Goal: Contribute content: Add original content to the website for others to see

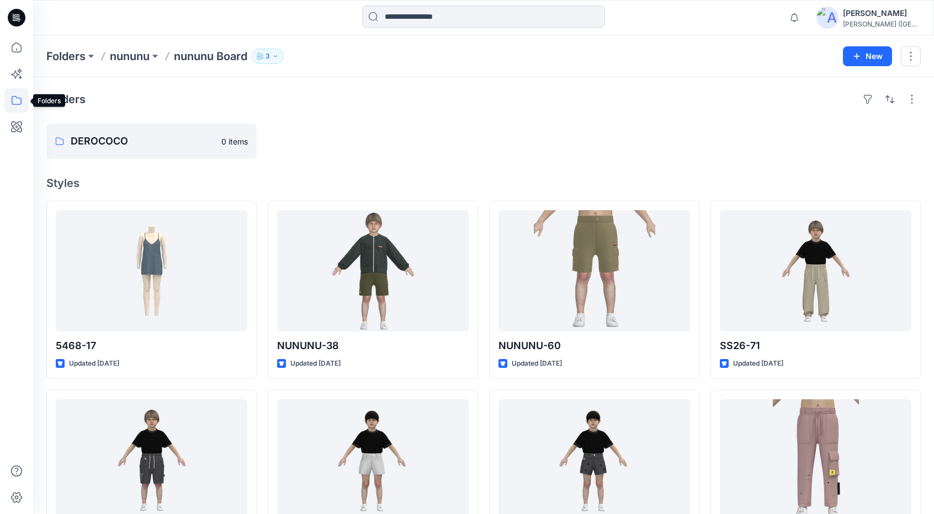
click at [15, 103] on icon at bounding box center [16, 100] width 24 height 24
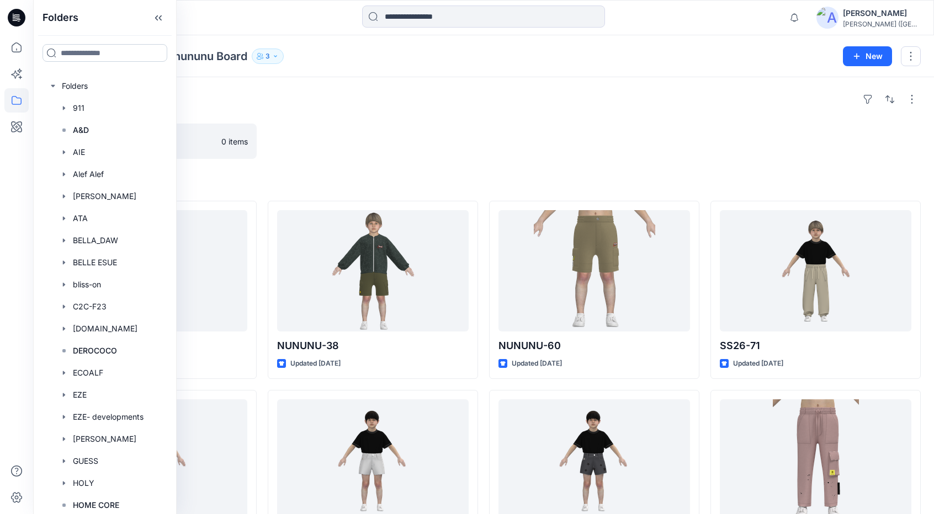
click at [140, 52] on input at bounding box center [104, 53] width 125 height 18
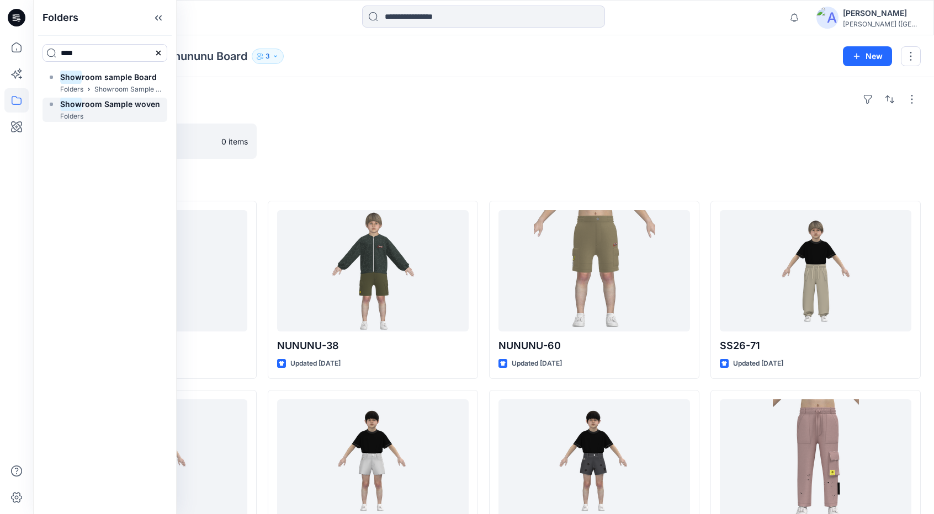
type input "****"
click at [68, 109] on mark "Show" at bounding box center [71, 104] width 22 height 15
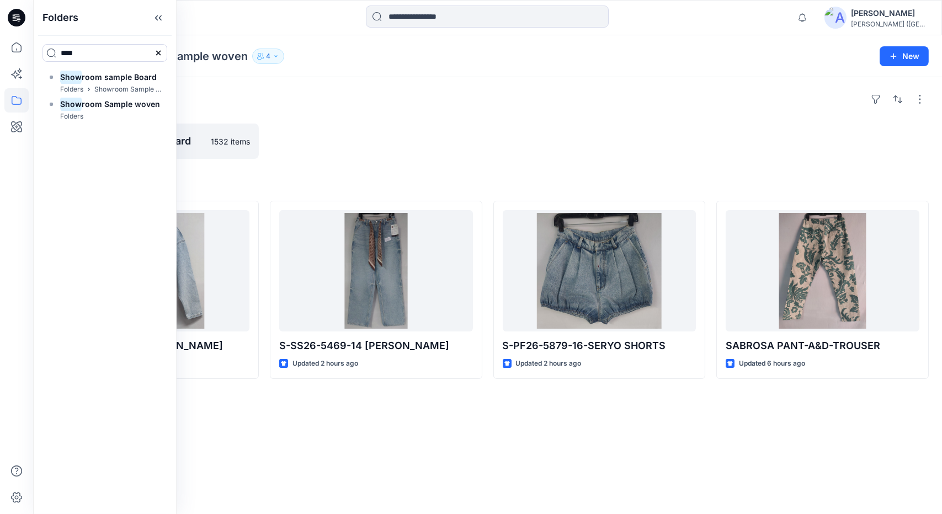
click at [362, 116] on div "Folders Showroom sample Board 1532 items Styles S-SS26-5516-19 [PERSON_NAME] Up…" at bounding box center [487, 295] width 909 height 437
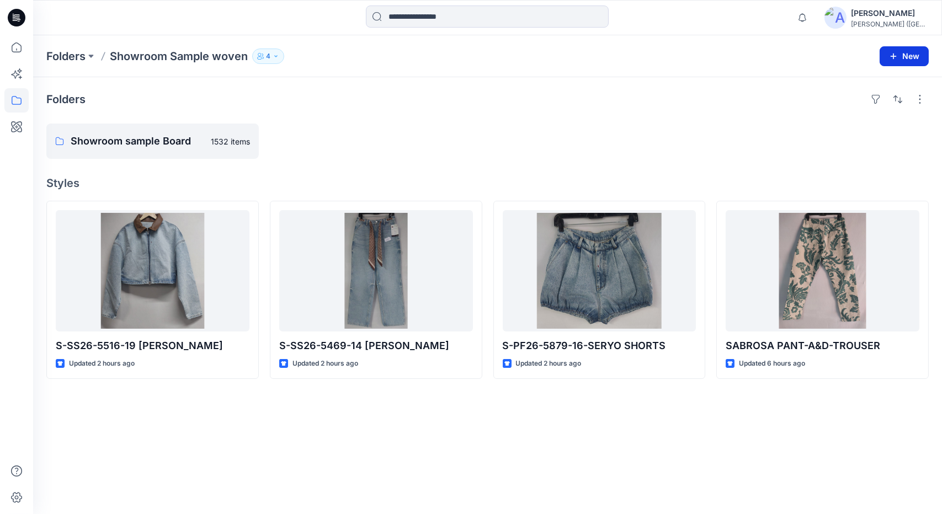
click at [896, 59] on icon "button" at bounding box center [893, 56] width 9 height 9
click at [872, 87] on p "New Style" at bounding box center [869, 83] width 37 height 13
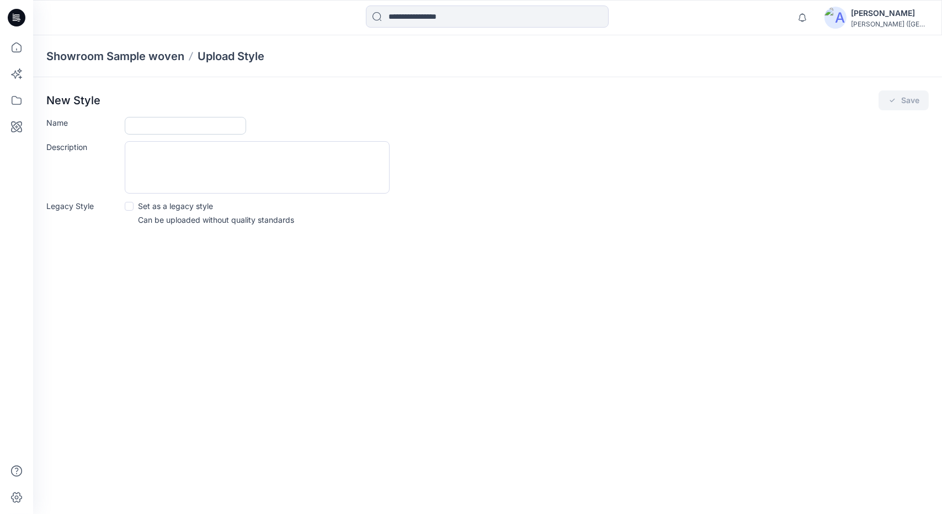
click at [188, 128] on input "Name" at bounding box center [185, 126] width 121 height 18
type input "*"
type input "**********"
click at [887, 96] on button "Save" at bounding box center [903, 100] width 50 height 20
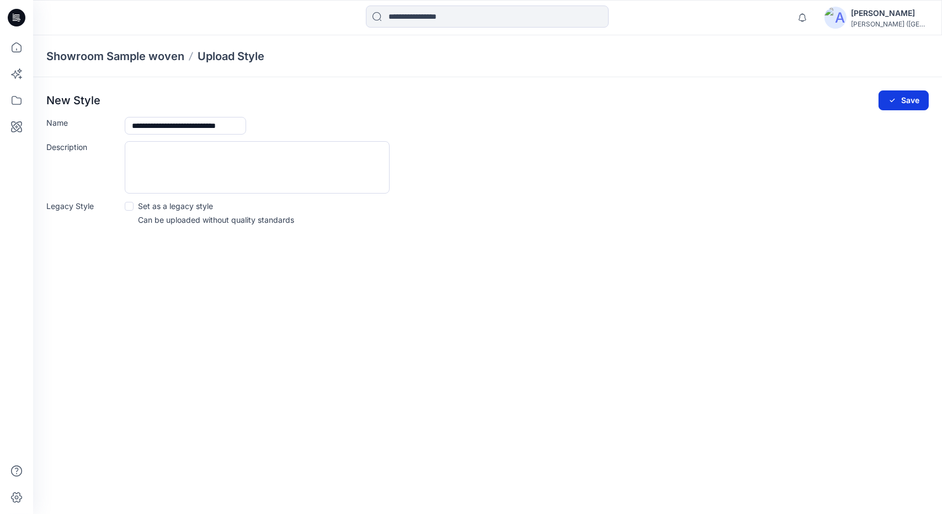
scroll to position [0, 0]
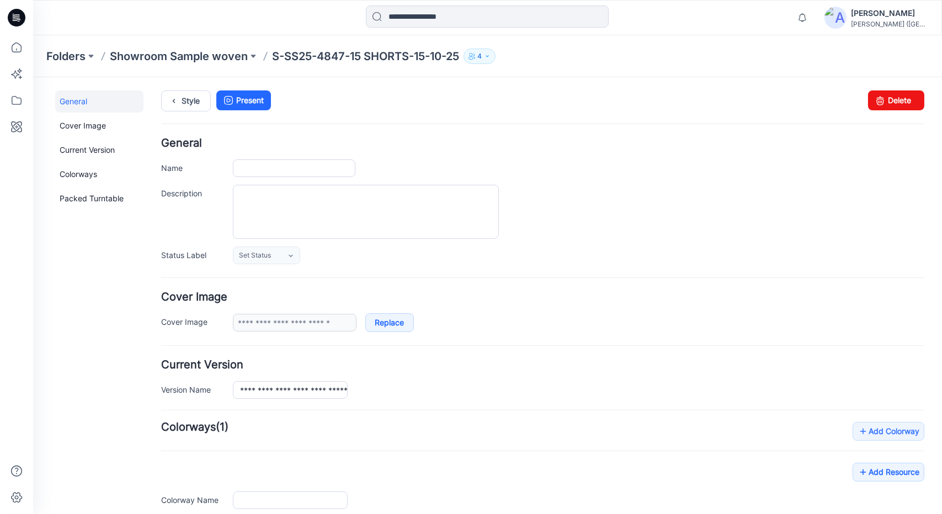
type input "**********"
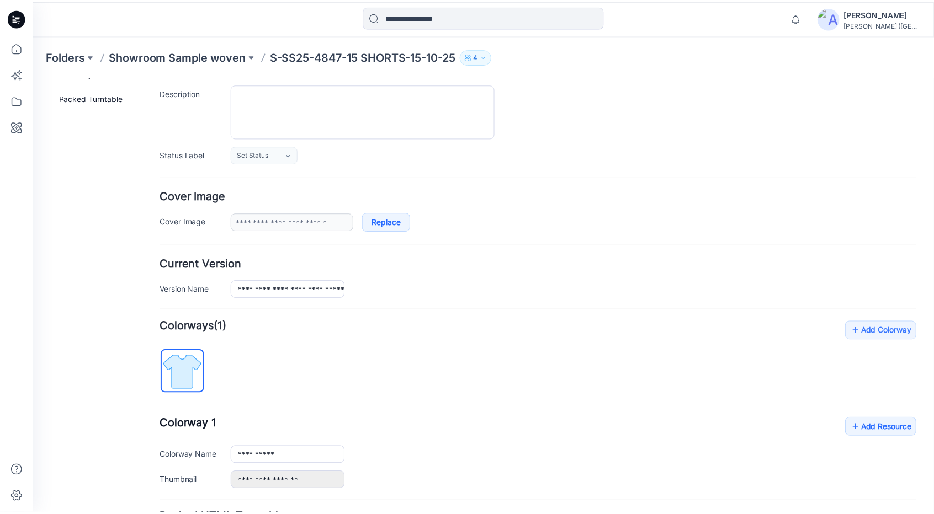
scroll to position [110, 0]
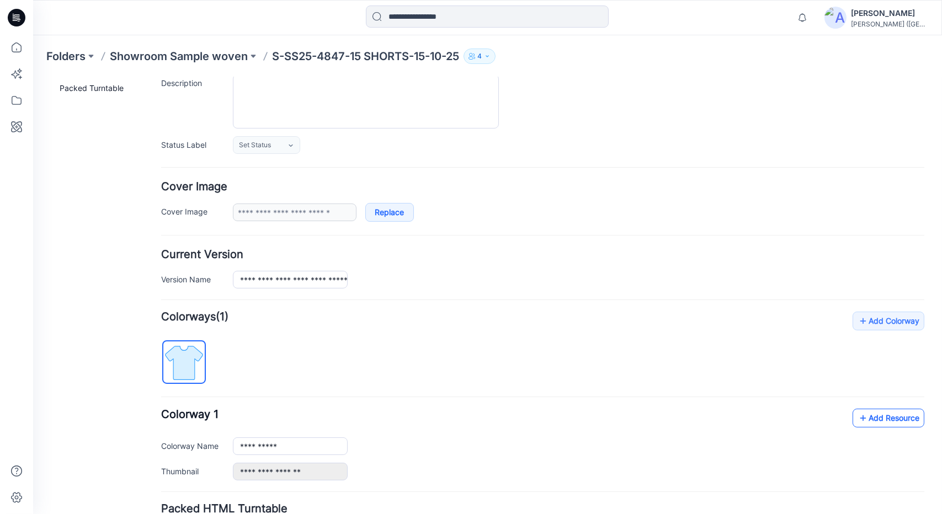
click at [892, 414] on link "Add Resource" at bounding box center [888, 417] width 72 height 19
type input "**********"
click at [879, 422] on link "Add Resource" at bounding box center [888, 417] width 72 height 19
click at [514, 433] on div "**********" at bounding box center [542, 450] width 763 height 84
click at [11, 46] on icon at bounding box center [16, 47] width 24 height 24
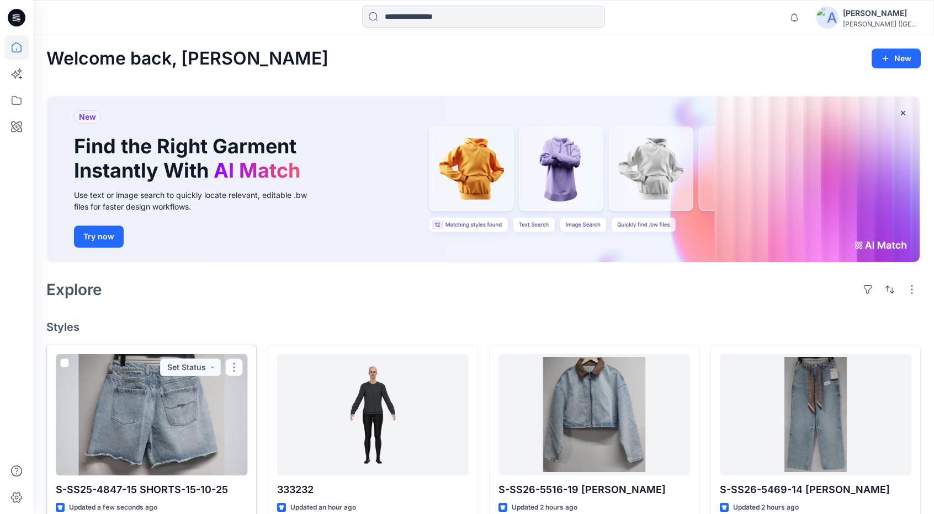
click at [227, 410] on div at bounding box center [151, 414] width 191 height 121
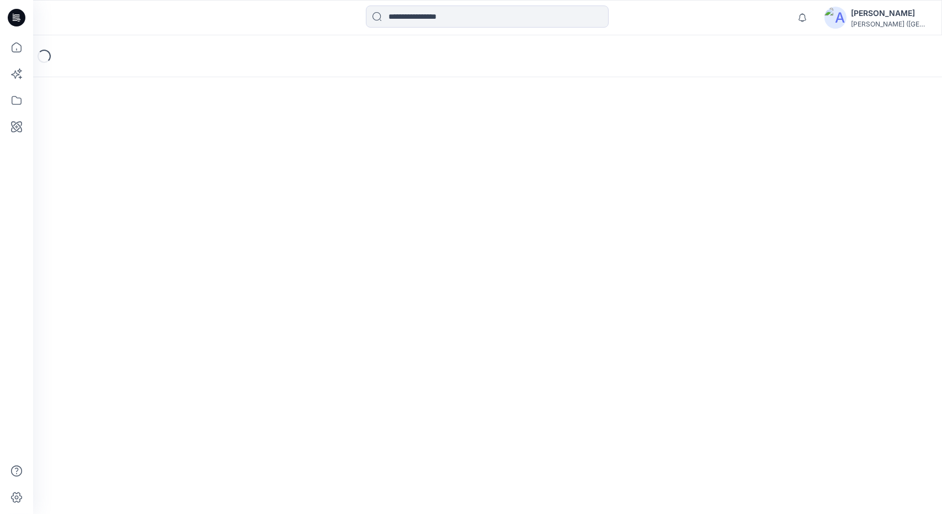
click at [226, 409] on div "Loading..." at bounding box center [487, 274] width 909 height 479
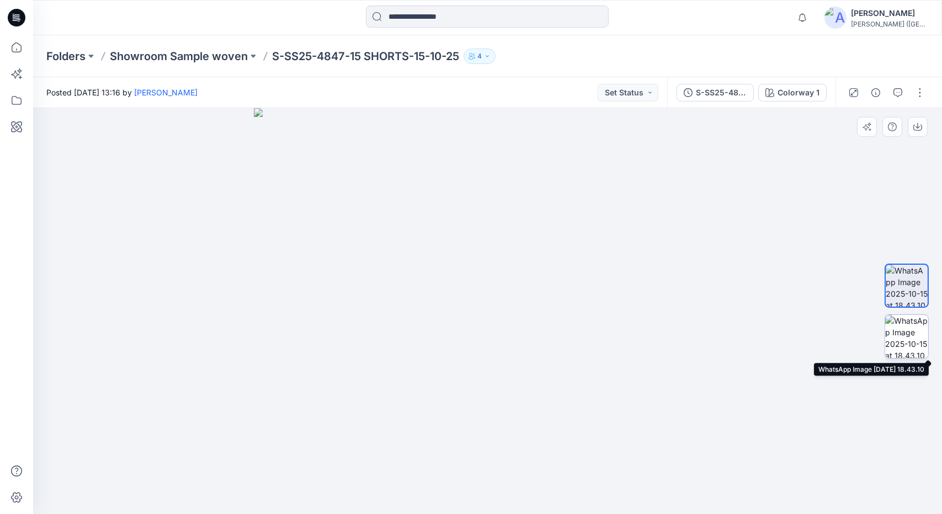
click at [899, 331] on img at bounding box center [906, 336] width 43 height 43
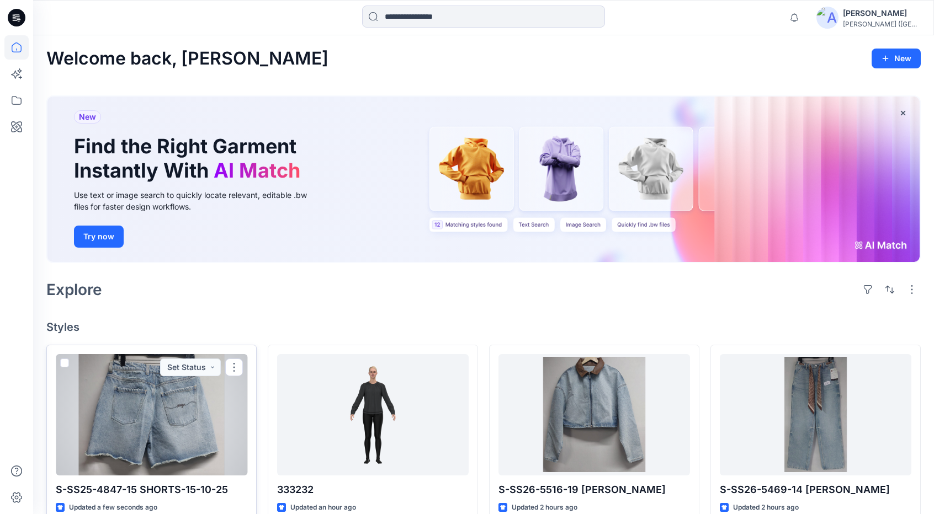
click at [230, 401] on div at bounding box center [151, 414] width 191 height 121
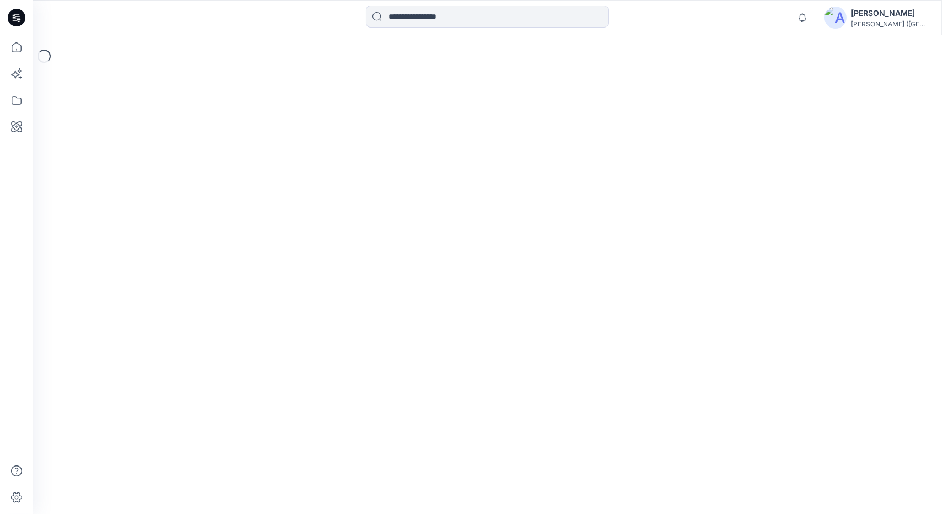
click at [230, 401] on div "Loading..." at bounding box center [487, 274] width 909 height 479
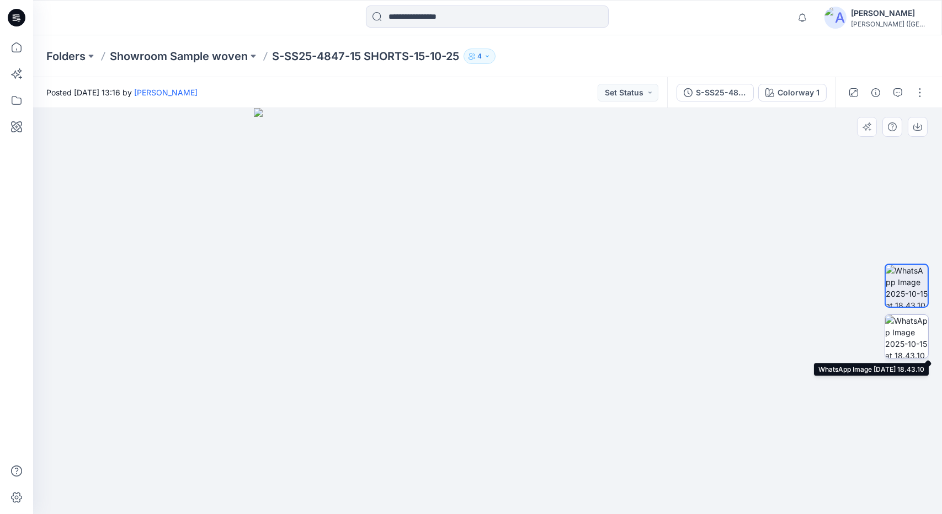
click at [893, 337] on img at bounding box center [906, 336] width 43 height 43
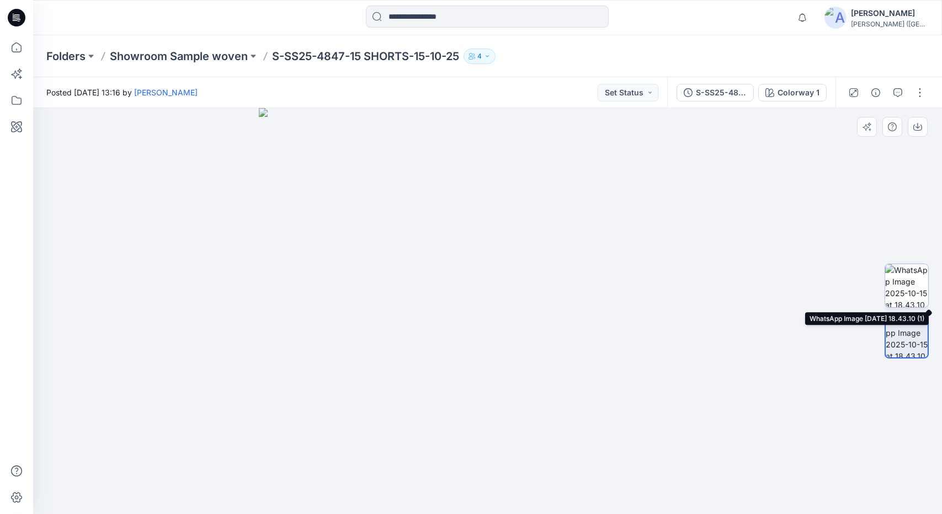
click at [898, 289] on img at bounding box center [906, 285] width 43 height 43
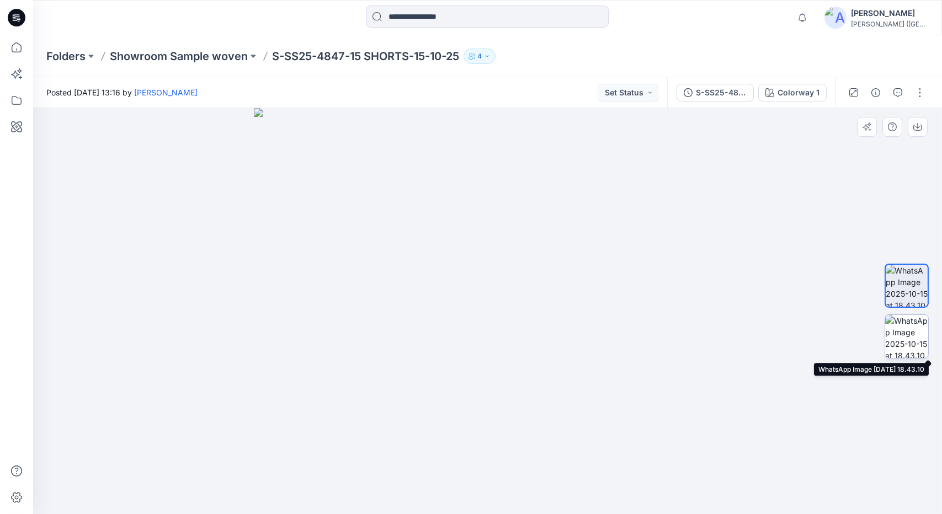
click at [897, 327] on img at bounding box center [906, 336] width 43 height 43
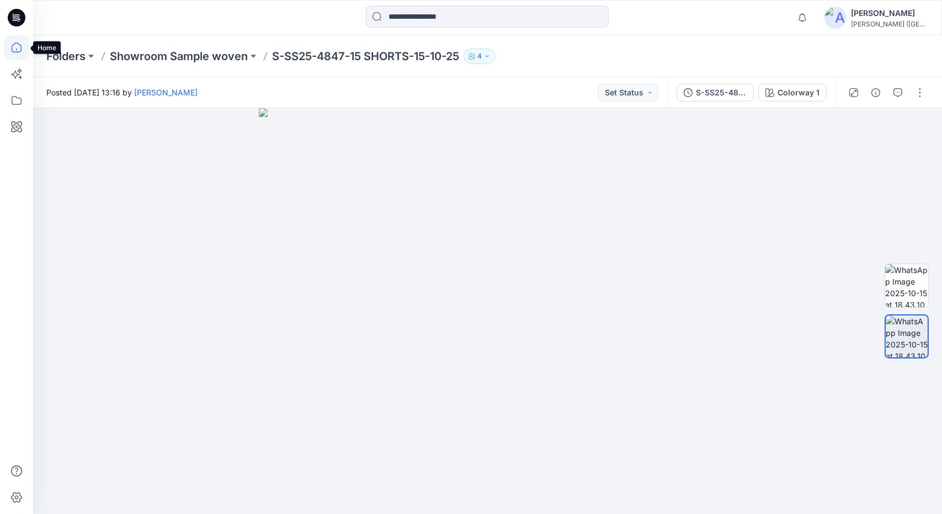
click at [13, 54] on icon at bounding box center [16, 47] width 24 height 24
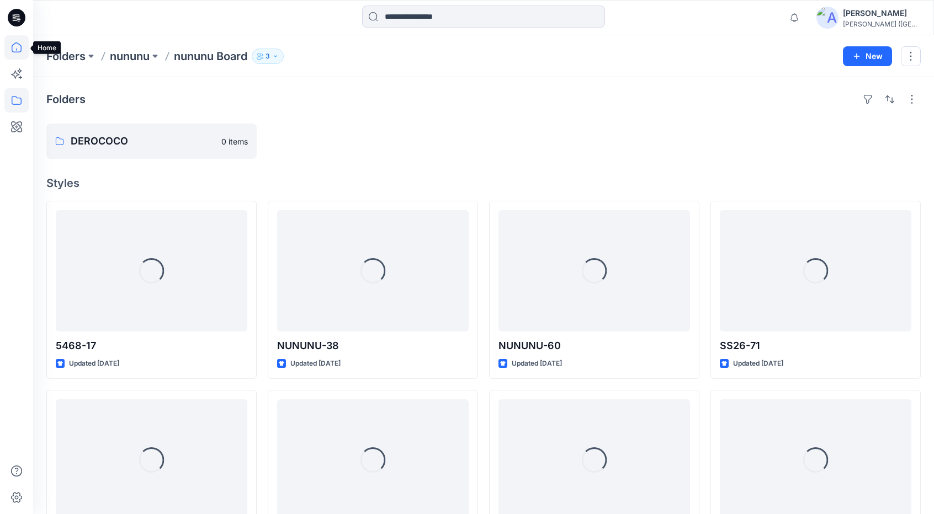
click at [19, 41] on icon at bounding box center [16, 47] width 24 height 24
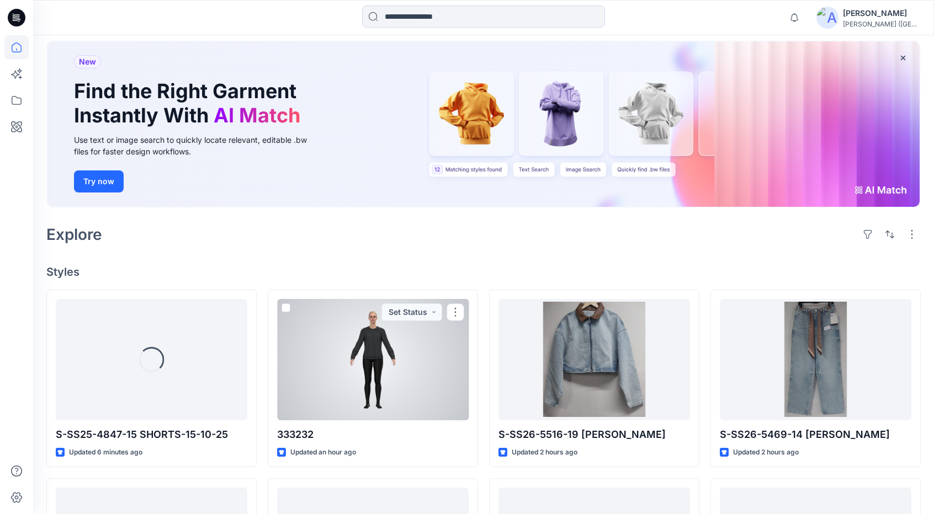
scroll to position [110, 0]
